Goal: Transaction & Acquisition: Obtain resource

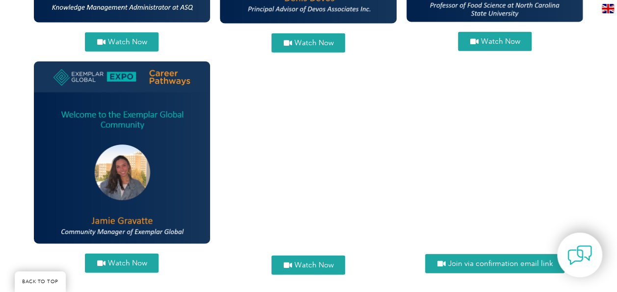
scroll to position [1227, 0]
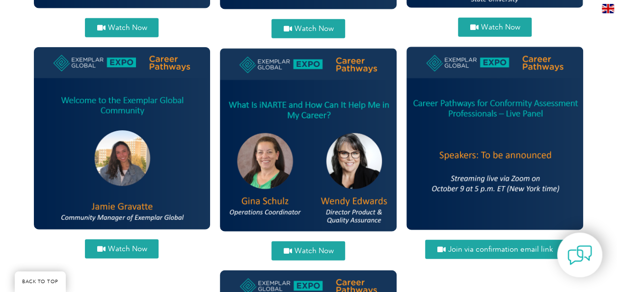
click at [130, 247] on span "Watch Now" at bounding box center [127, 248] width 39 height 7
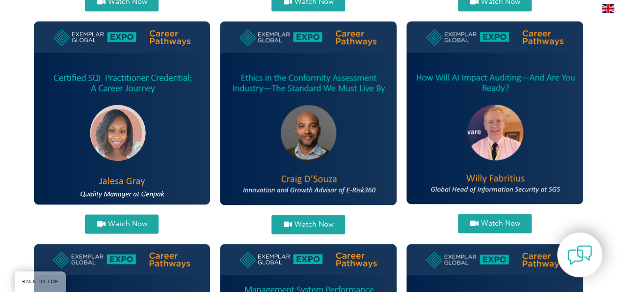
scroll to position [344, 0]
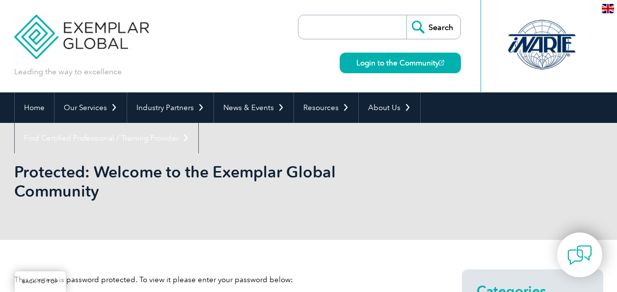
scroll to position [98, 0]
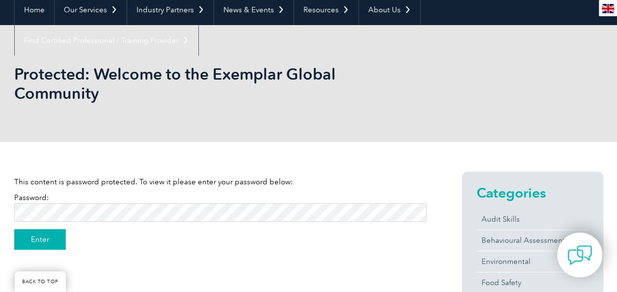
click at [31, 237] on input "Enter" at bounding box center [40, 239] width 52 height 21
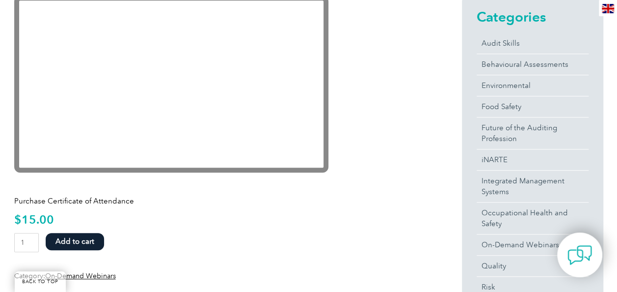
scroll to position [196, 0]
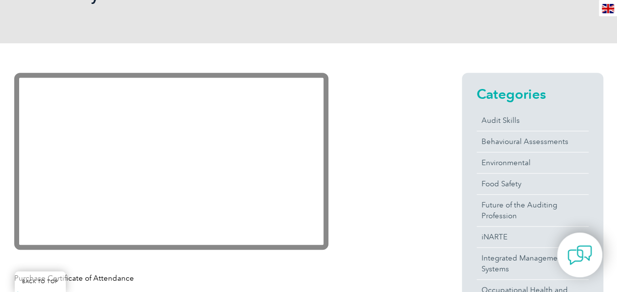
click at [404, 253] on div at bounding box center [220, 258] width 412 height 12
